Goal: Task Accomplishment & Management: Use online tool/utility

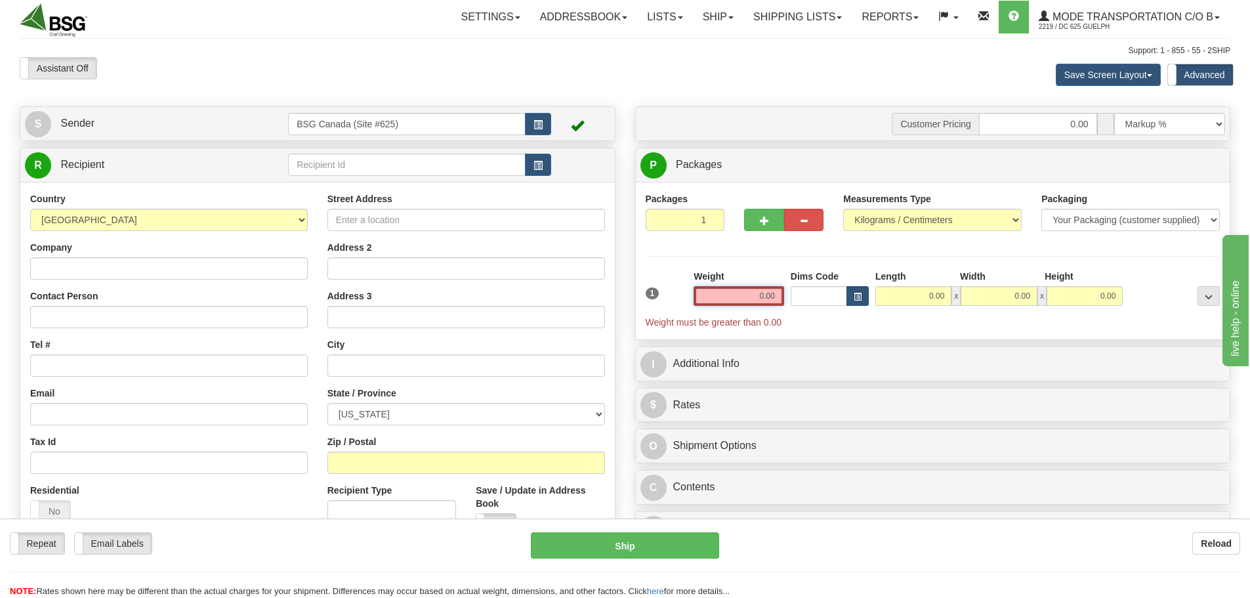
drag, startPoint x: 752, startPoint y: 293, endPoint x: 862, endPoint y: 293, distance: 109.6
click at [854, 295] on div "1 Weight 0.00 Dims Code 0.00" at bounding box center [932, 299] width 581 height 59
paste input "10.4785"
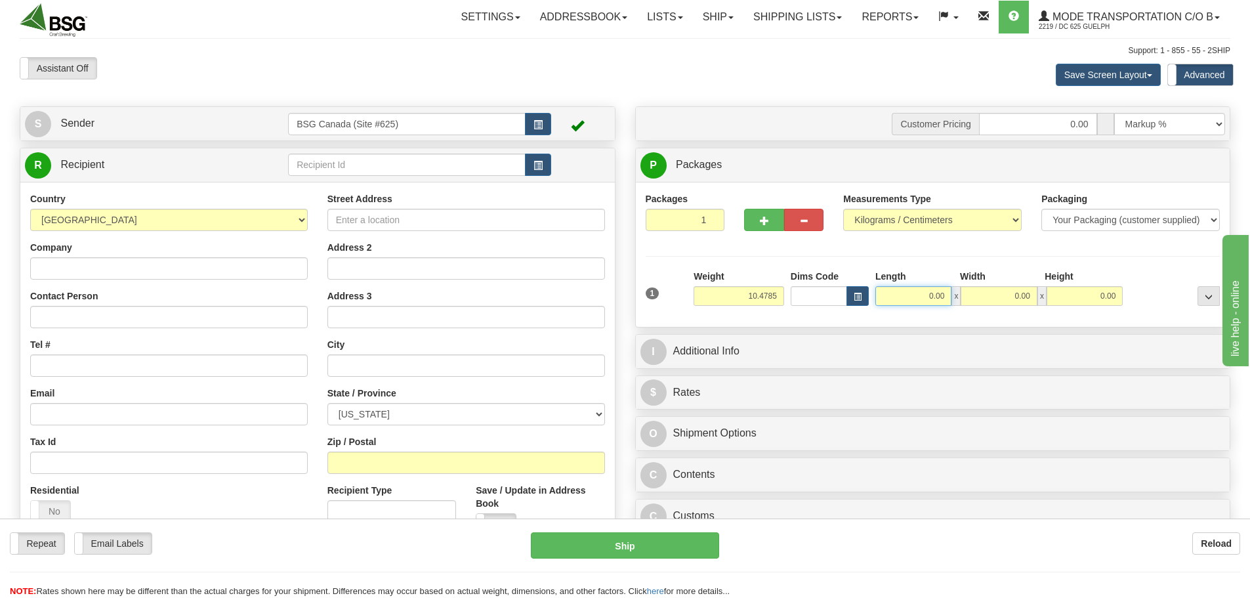
type input "10.48"
click at [892, 301] on input "0.00" at bounding box center [913, 296] width 76 height 20
type input "15.00"
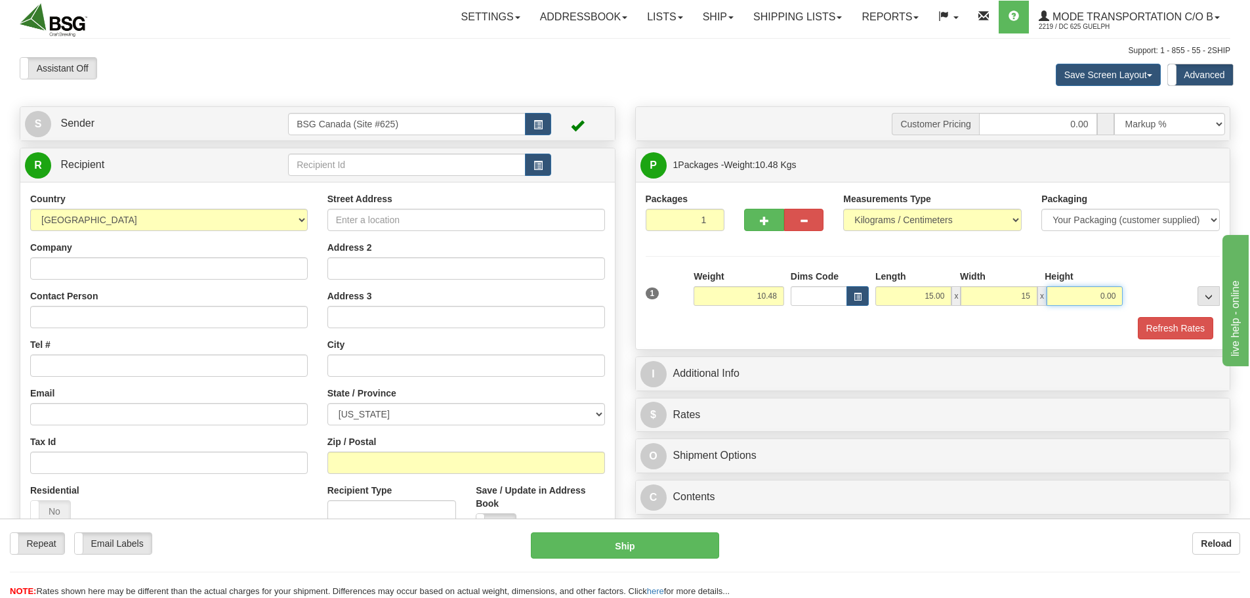
type input "15.00"
click at [1158, 336] on button "Refresh Rates" at bounding box center [1175, 328] width 75 height 22
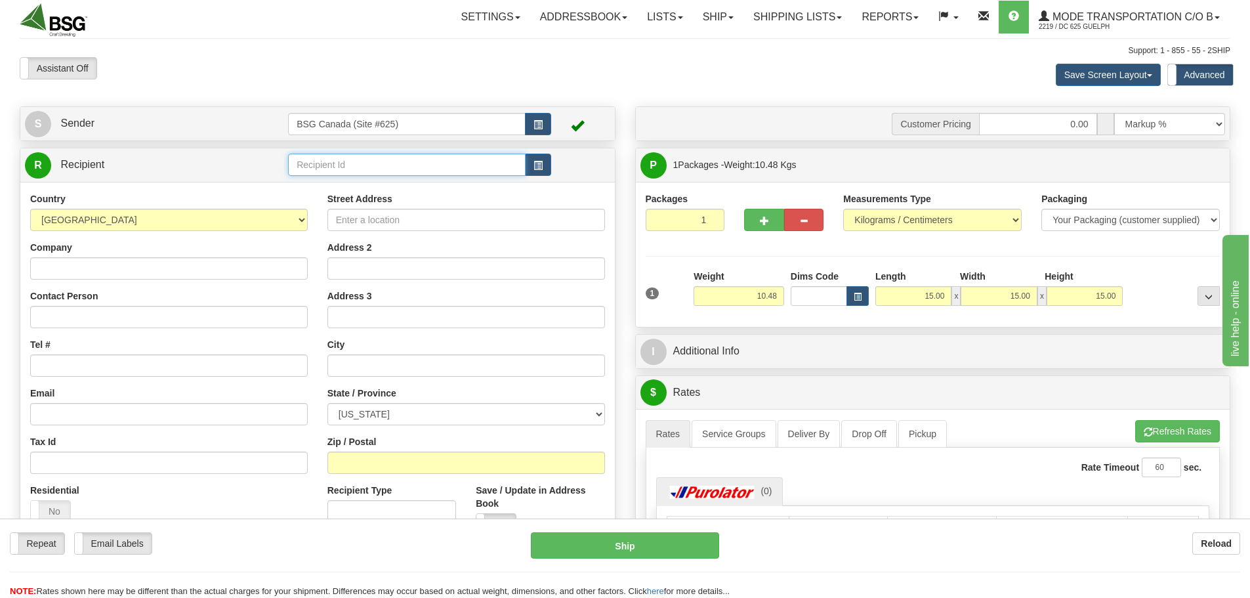
click at [394, 171] on input "text" at bounding box center [407, 165] width 238 height 22
click at [442, 201] on div "BLOOD BROTHERS (SUPERTEST)" at bounding box center [404, 202] width 225 height 14
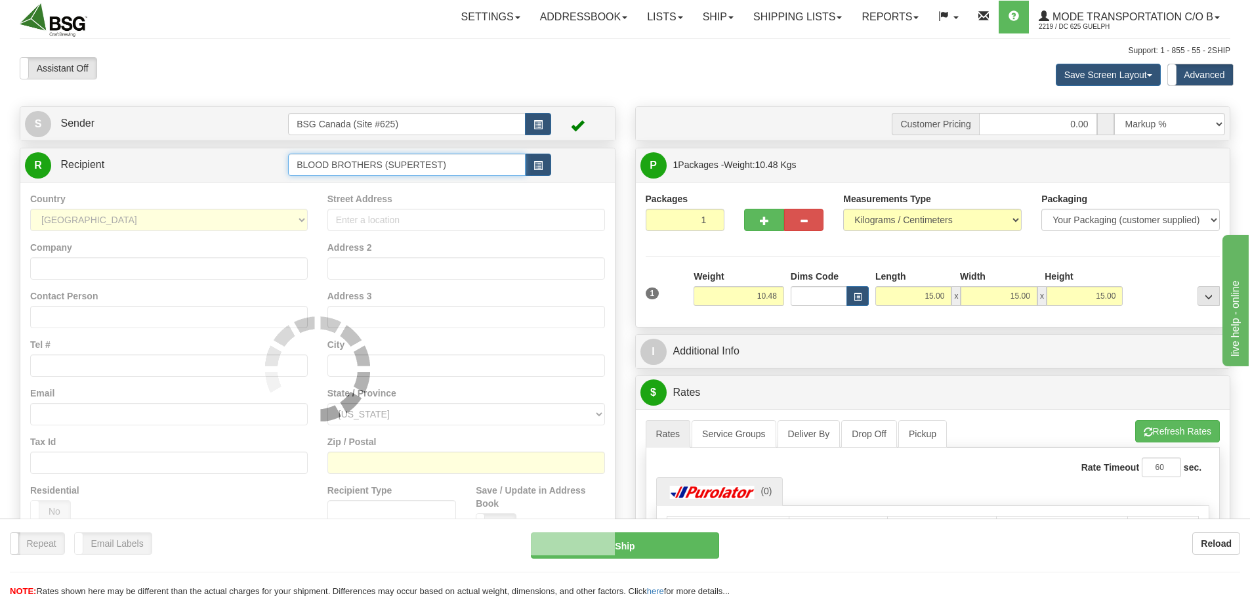
type input "BLOOD BROTHERS (SUPERTEST)"
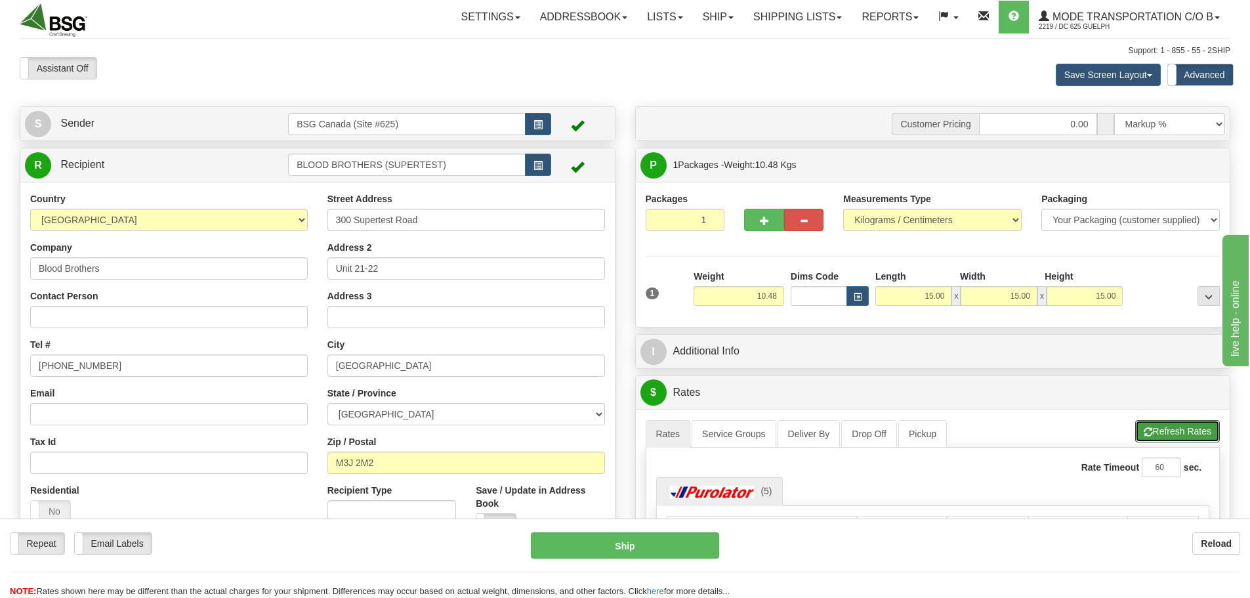
click at [1141, 432] on button "Refresh Rates" at bounding box center [1177, 431] width 85 height 22
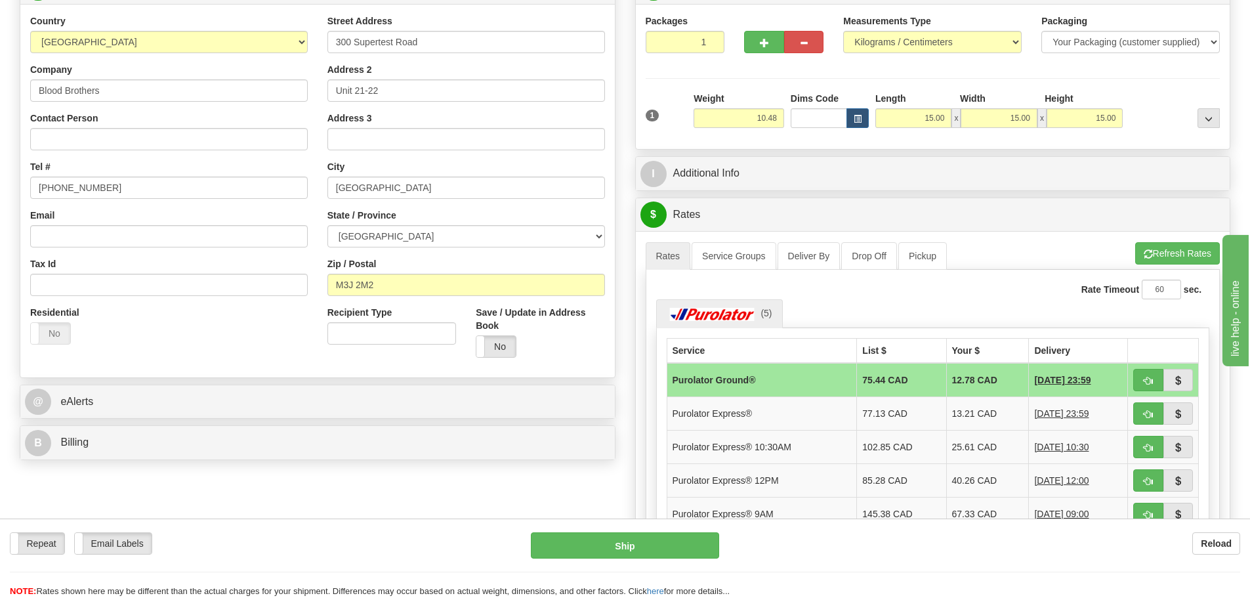
scroll to position [197, 0]
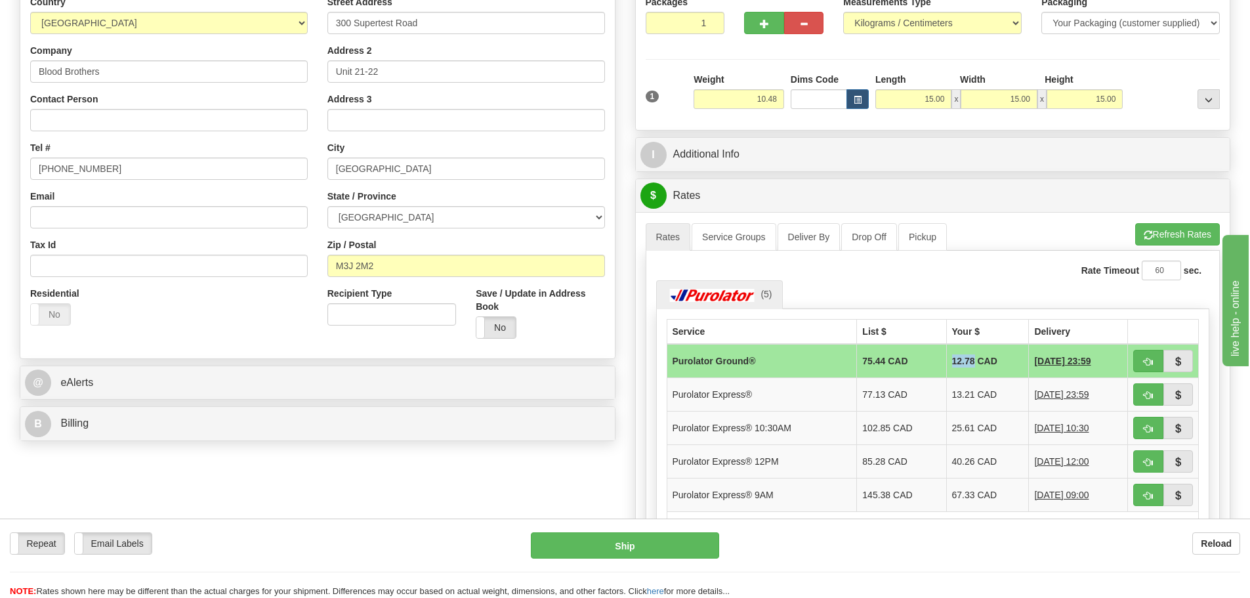
drag, startPoint x: 940, startPoint y: 358, endPoint x: 959, endPoint y: 362, distance: 20.0
click at [959, 362] on td "12.78 CAD" at bounding box center [987, 361] width 83 height 34
copy td "12.78"
